Goal: Download file/media

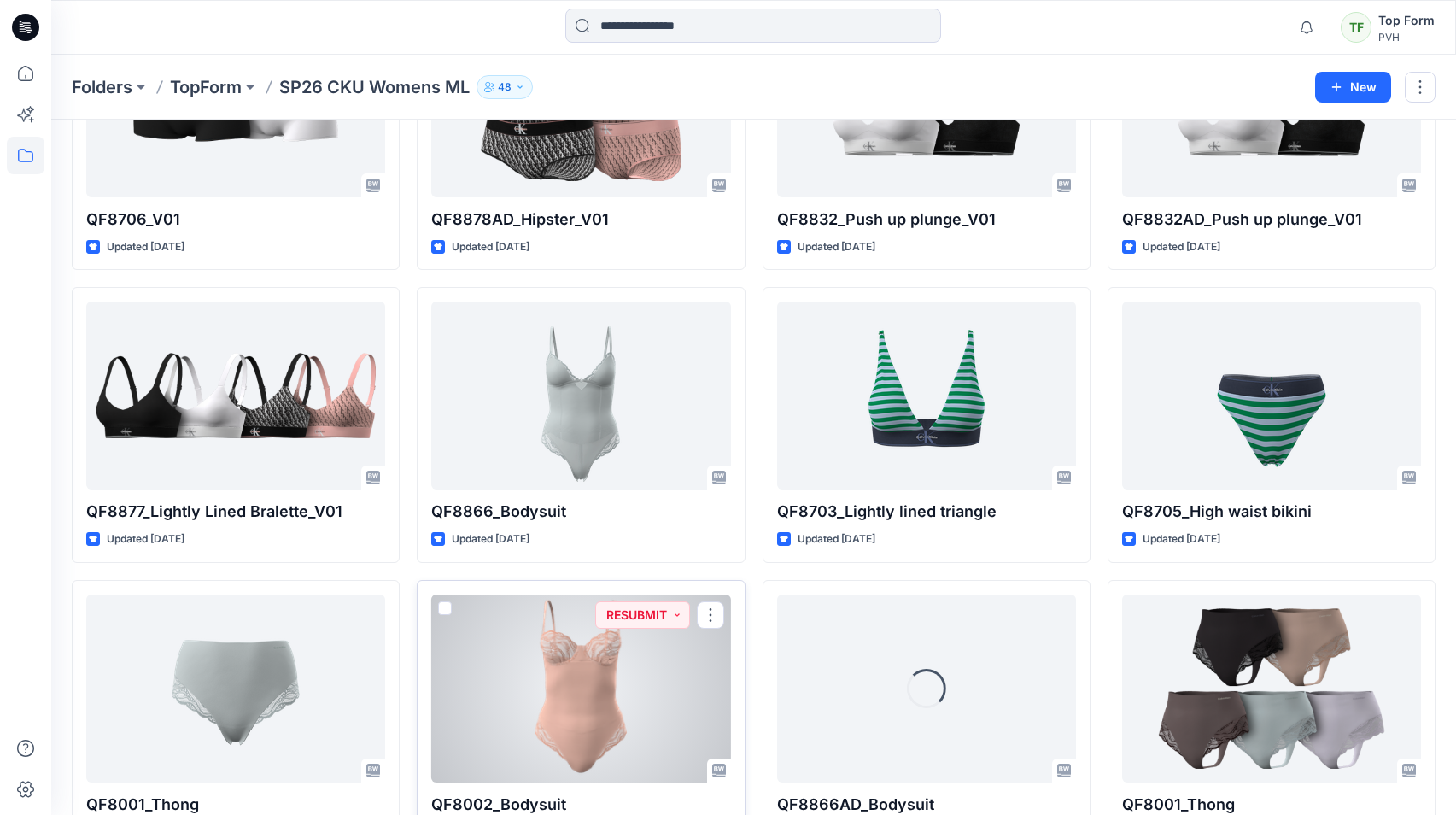
scroll to position [574, 0]
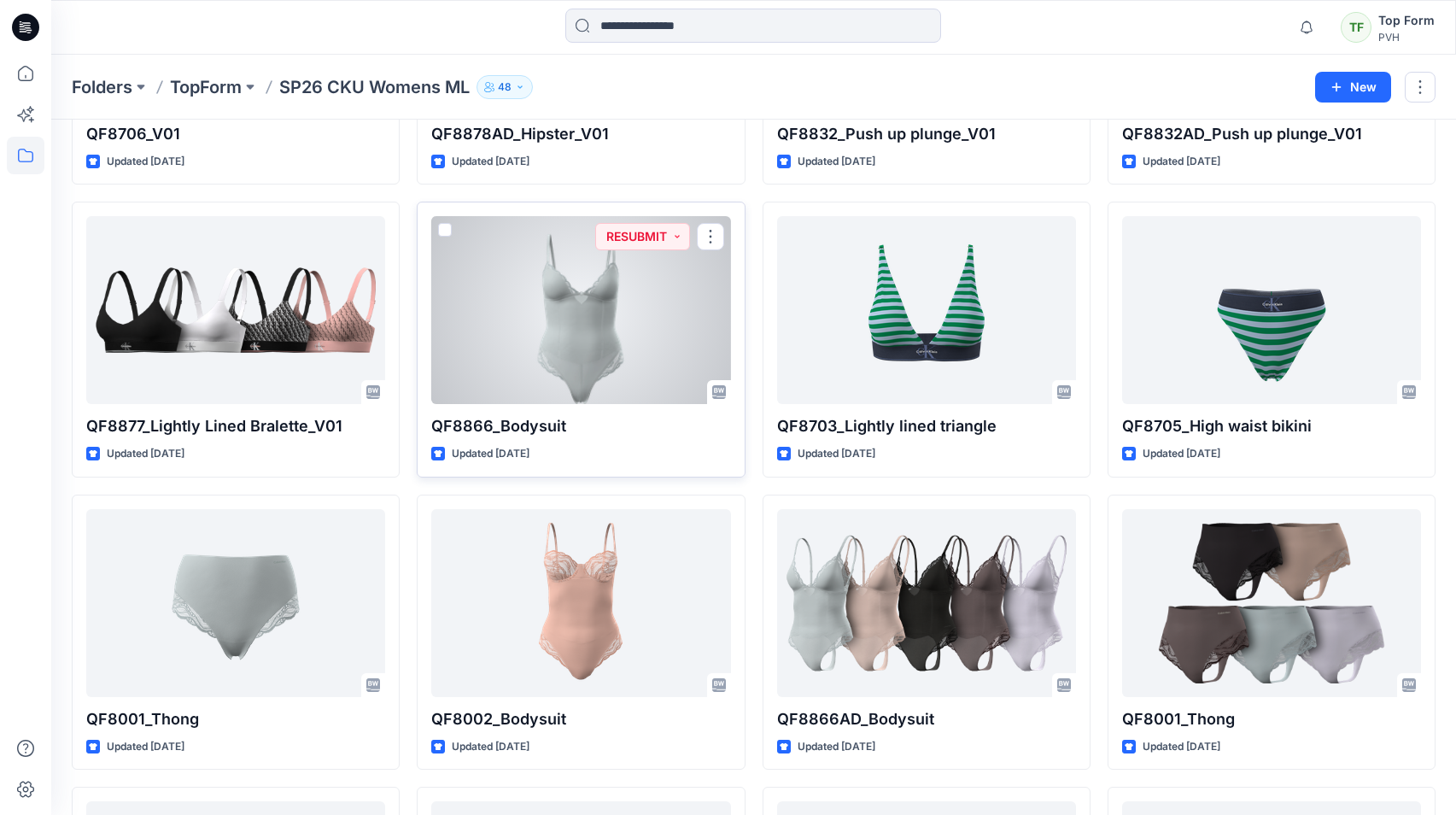
click at [650, 301] on div at bounding box center [581, 310] width 299 height 188
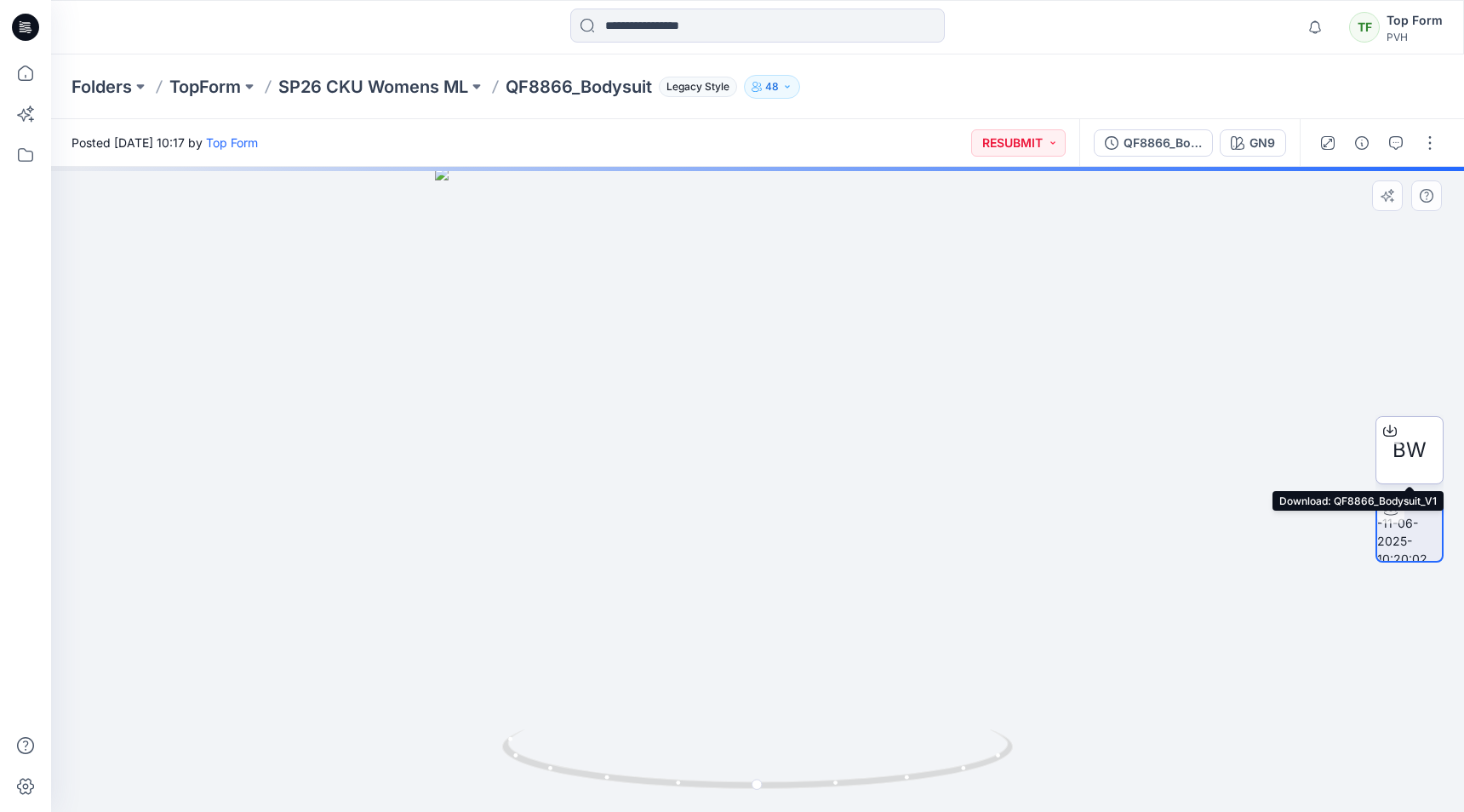
click at [1402, 454] on span "BW" at bounding box center [1410, 450] width 34 height 31
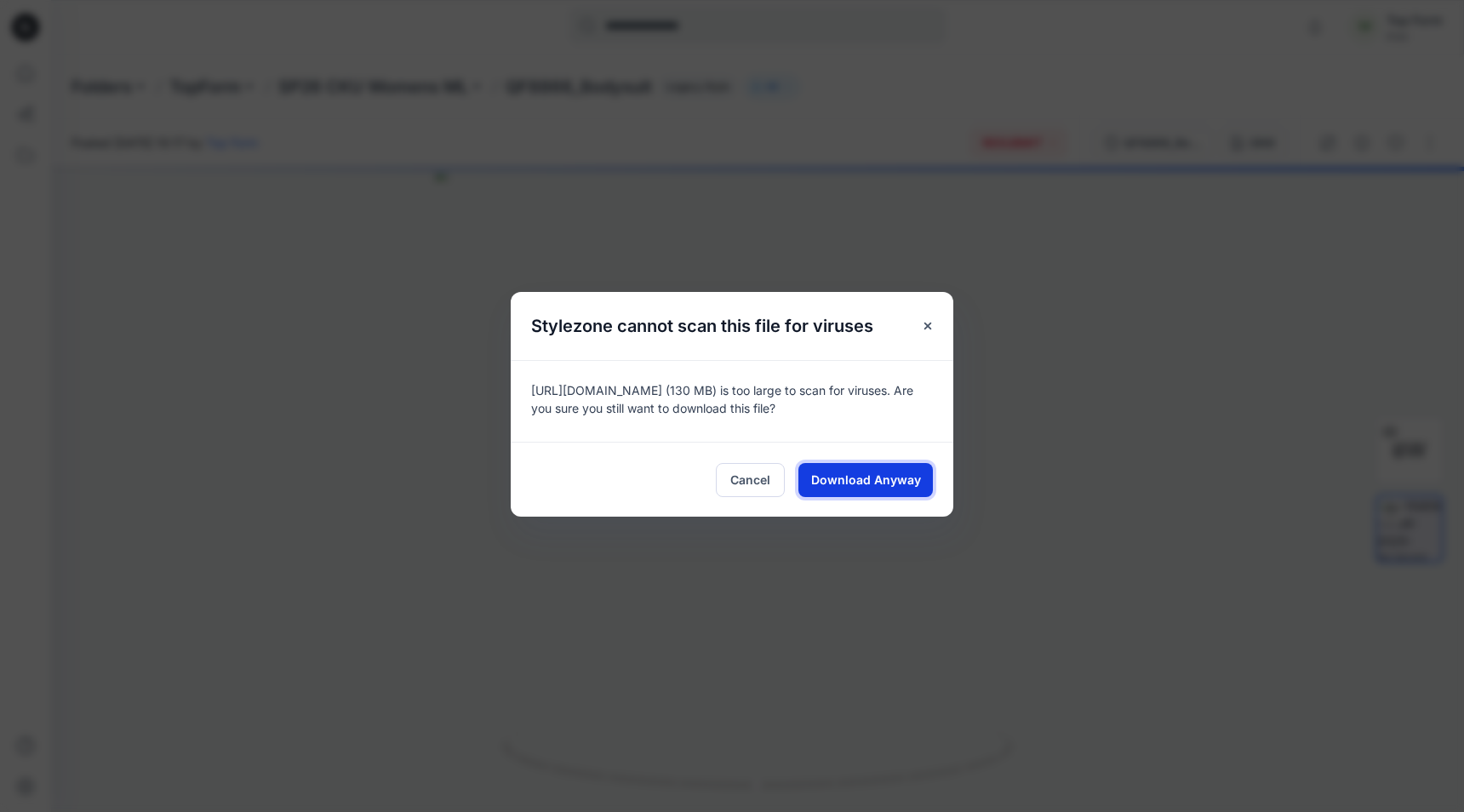
click at [907, 482] on span "Download Anyway" at bounding box center [866, 480] width 110 height 18
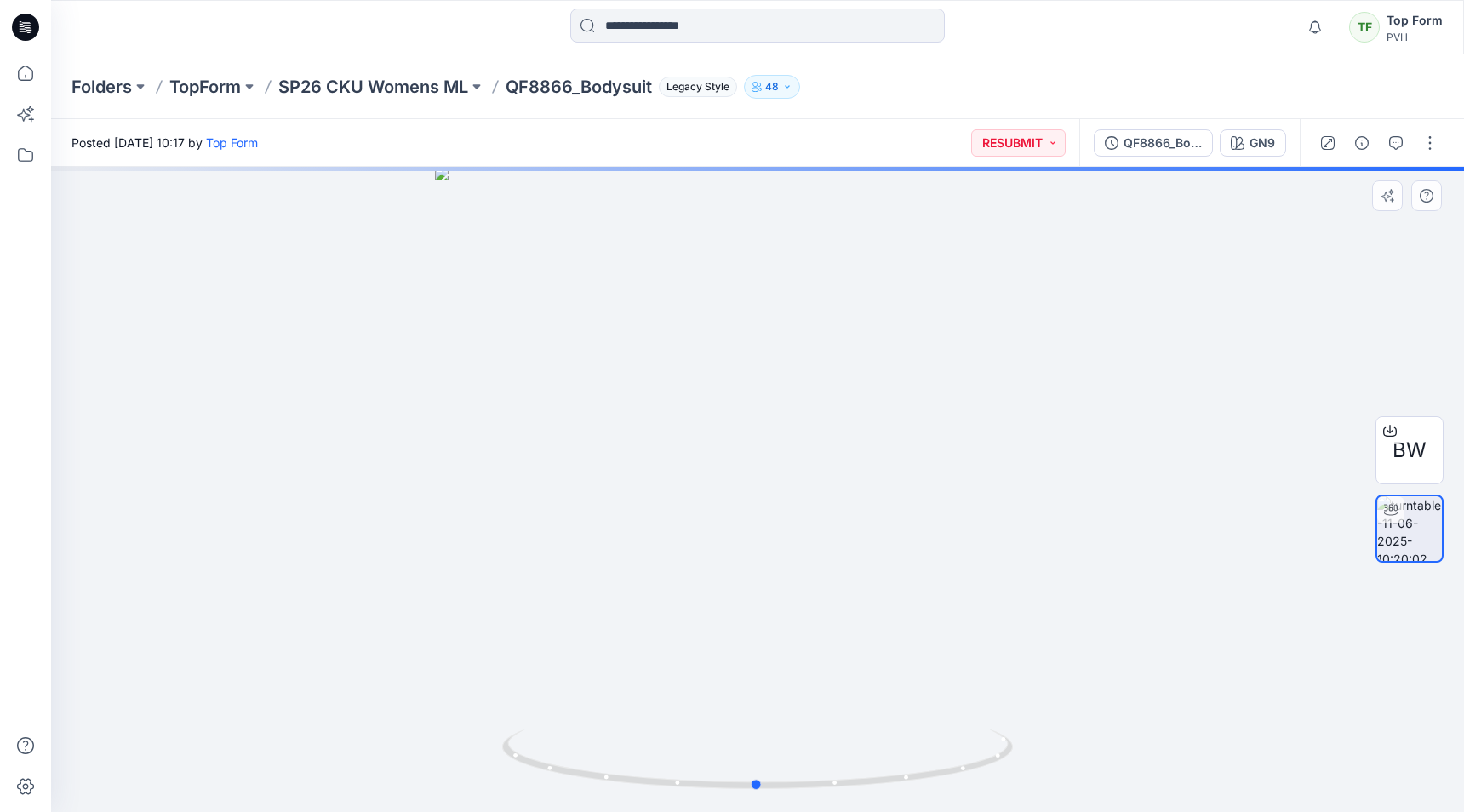
drag, startPoint x: 998, startPoint y: 643, endPoint x: 998, endPoint y: 627, distance: 16.0
click at [998, 627] on div at bounding box center [758, 489] width 1414 height 645
drag, startPoint x: 907, startPoint y: 641, endPoint x: 845, endPoint y: 312, distance: 334.8
click at [845, 312] on img at bounding box center [755, 184] width 1420 height 1257
drag, startPoint x: 992, startPoint y: 429, endPoint x: 874, endPoint y: 458, distance: 121.5
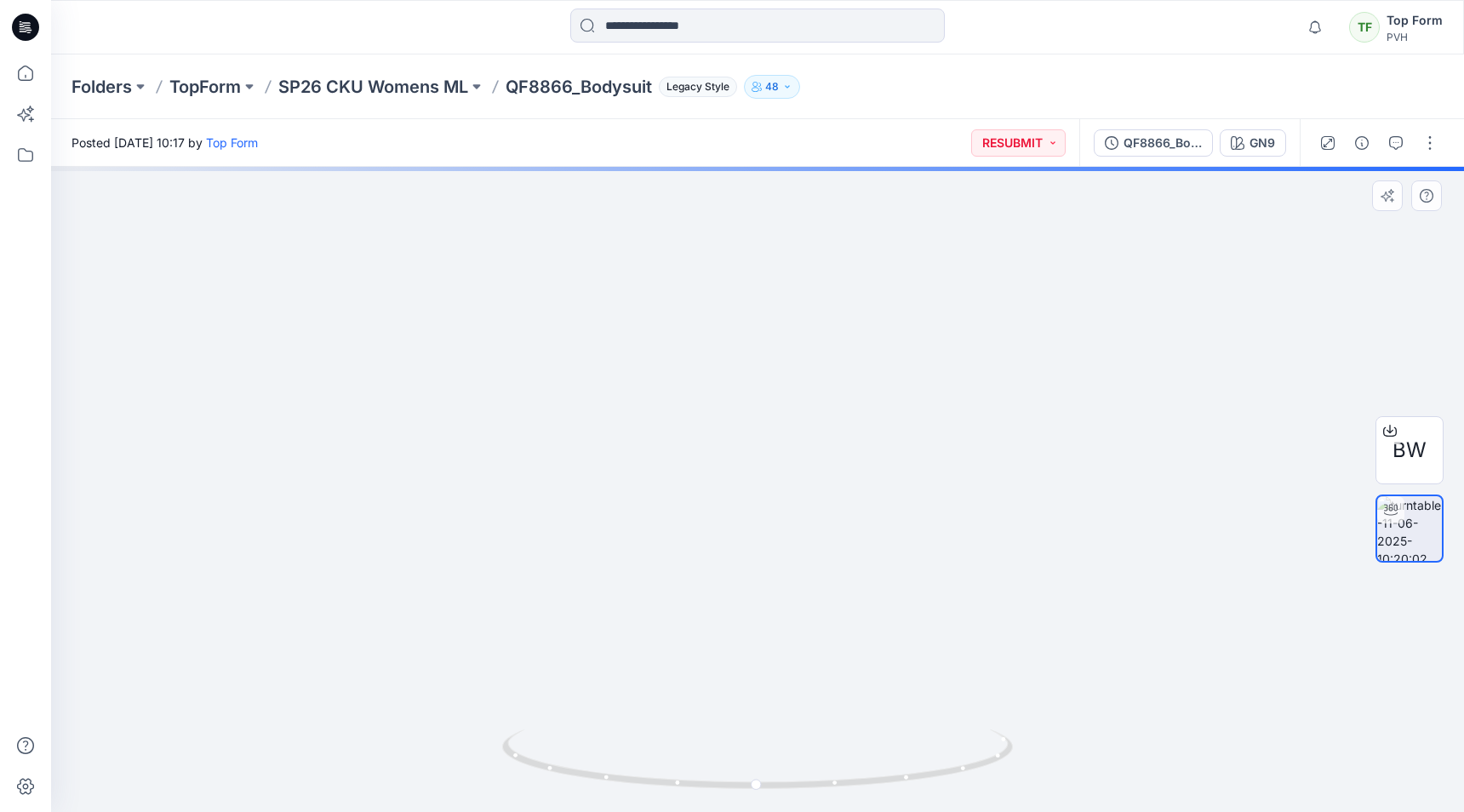
click at [845, 462] on img at bounding box center [755, 138] width 1420 height 1348
drag, startPoint x: 1054, startPoint y: 465, endPoint x: 935, endPoint y: 543, distance: 142.3
click at [931, 504] on img at bounding box center [755, 143] width 1420 height 1338
drag, startPoint x: 993, startPoint y: 770, endPoint x: 900, endPoint y: 782, distance: 93.8
click at [900, 782] on icon at bounding box center [760, 761] width 515 height 64
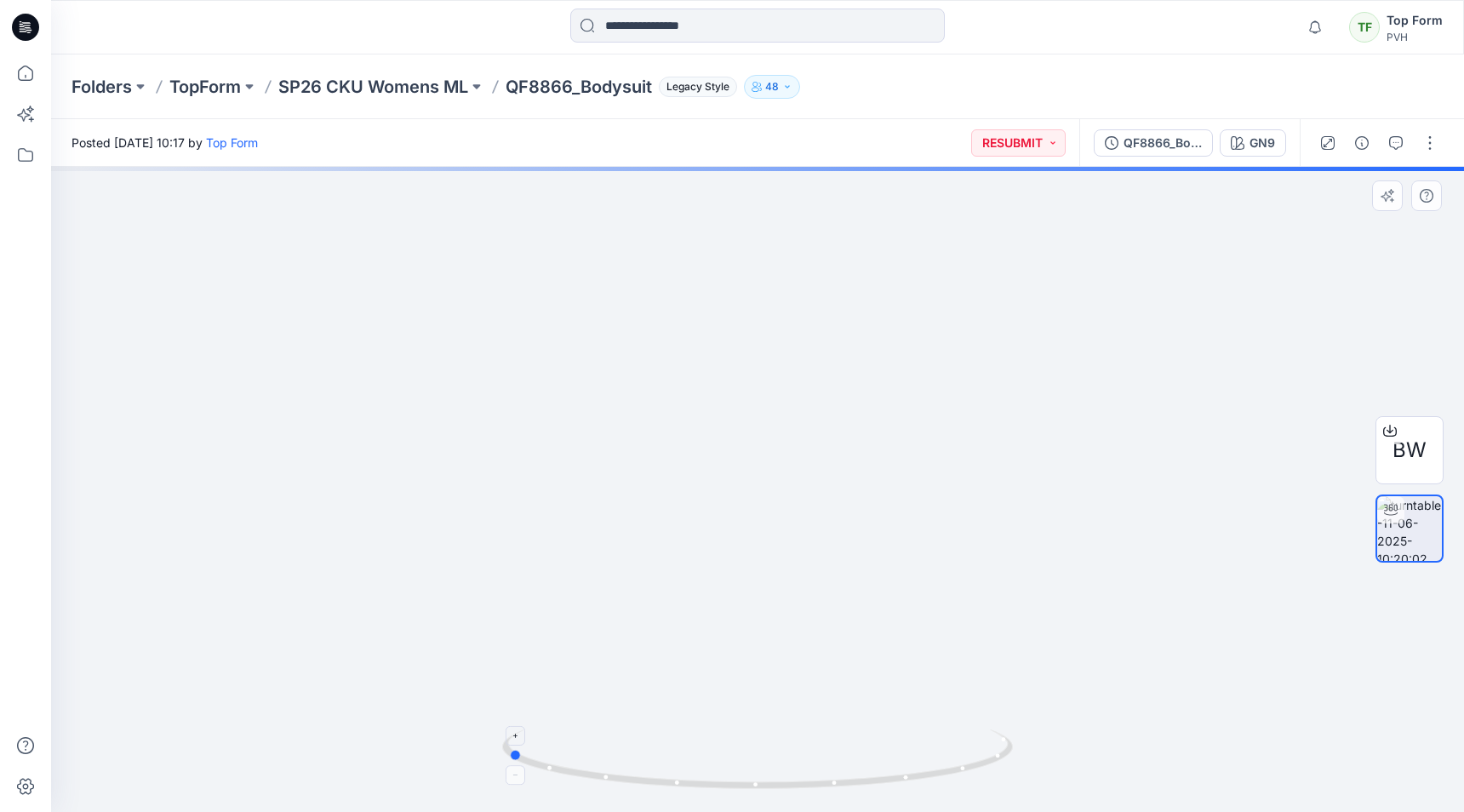
drag, startPoint x: 965, startPoint y: 774, endPoint x: 826, endPoint y: 750, distance: 141.1
click at [809, 760] on icon at bounding box center [760, 761] width 515 height 64
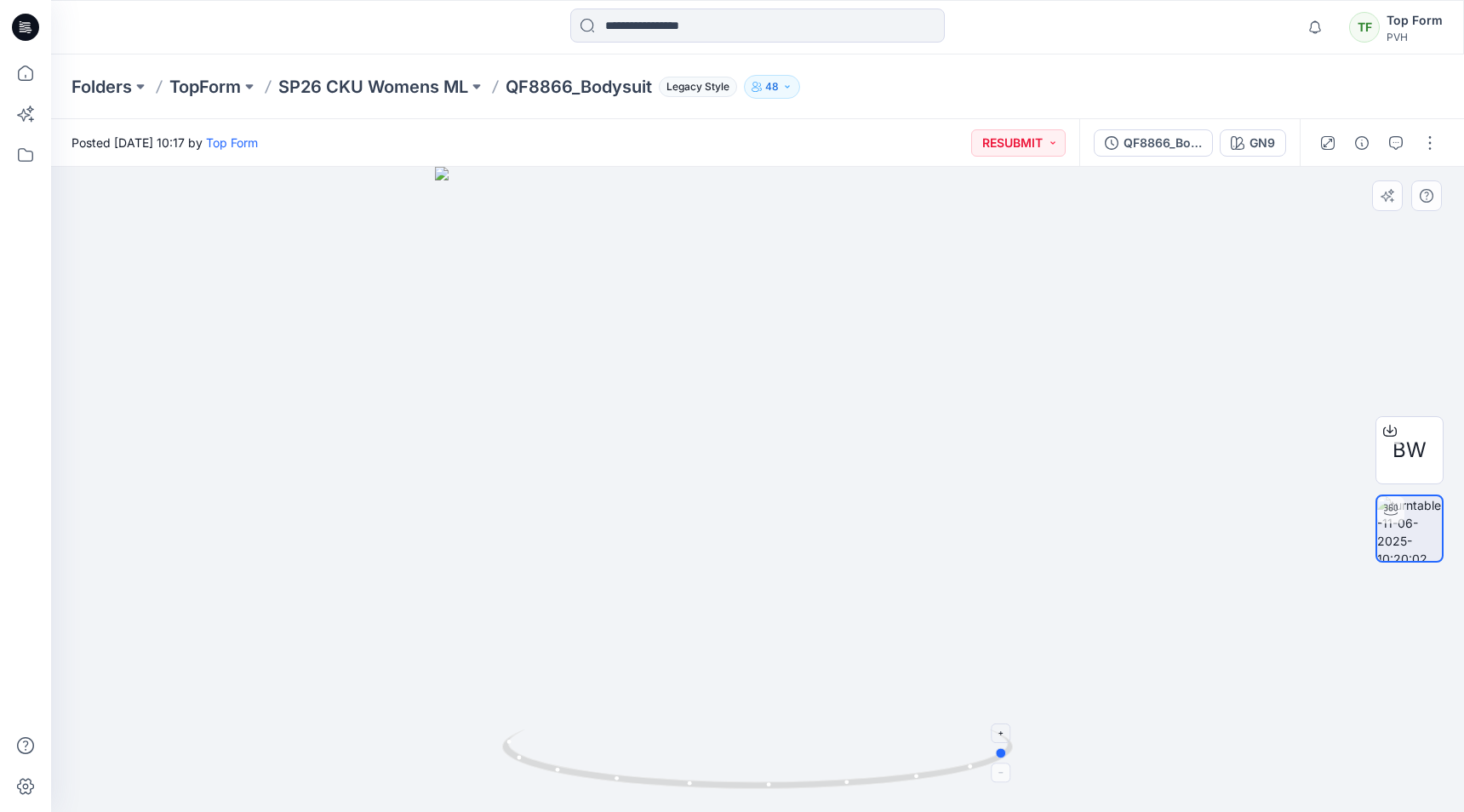
drag, startPoint x: 951, startPoint y: 785, endPoint x: 964, endPoint y: 780, distance: 13.9
click at [944, 786] on icon at bounding box center [760, 761] width 515 height 64
drag, startPoint x: 964, startPoint y: 780, endPoint x: 719, endPoint y: 765, distance: 245.5
click at [719, 765] on icon at bounding box center [760, 761] width 515 height 64
drag, startPoint x: 976, startPoint y: 771, endPoint x: 987, endPoint y: 803, distance: 33.8
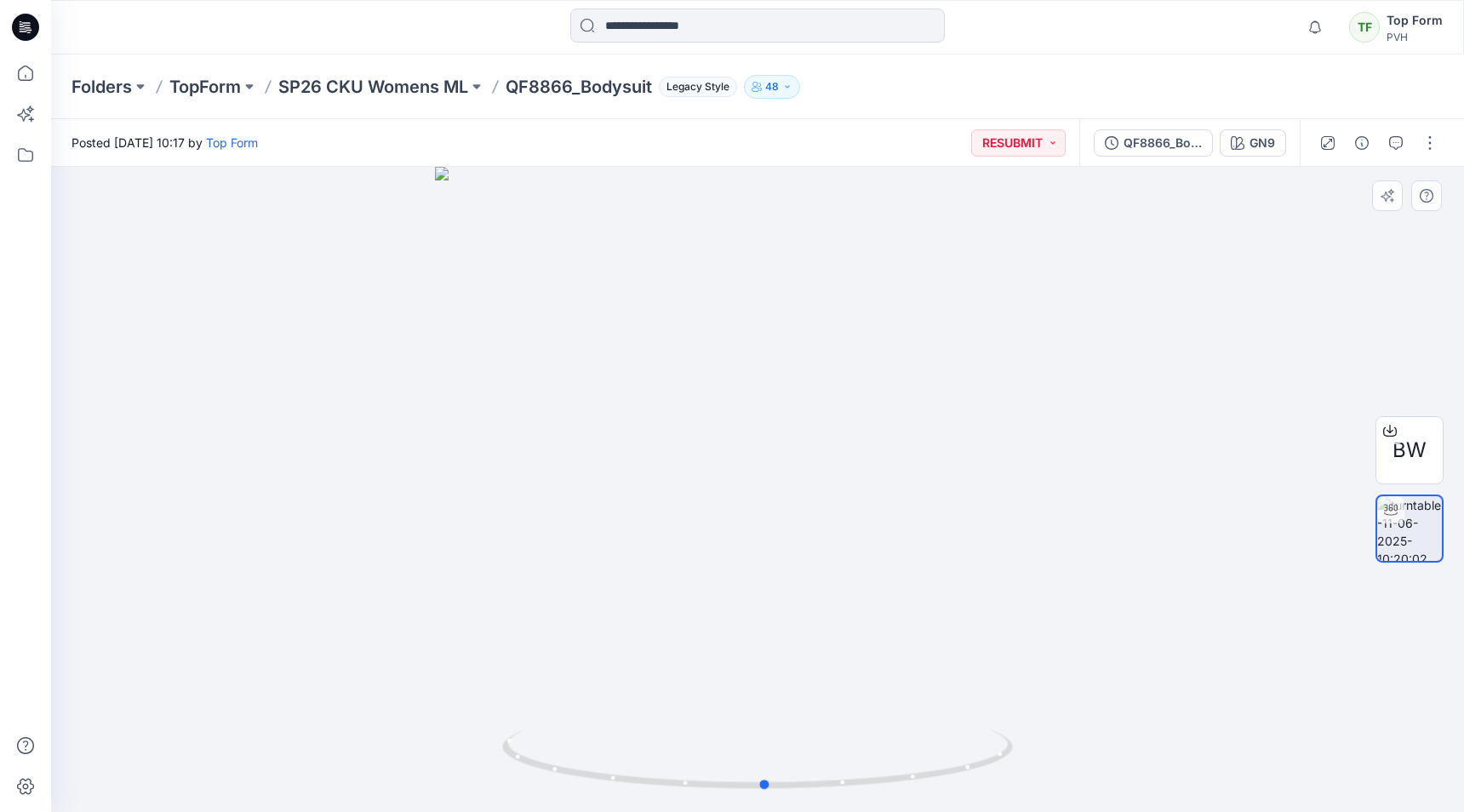
click at [975, 789] on icon at bounding box center [760, 761] width 515 height 64
